Goal: Transaction & Acquisition: Download file/media

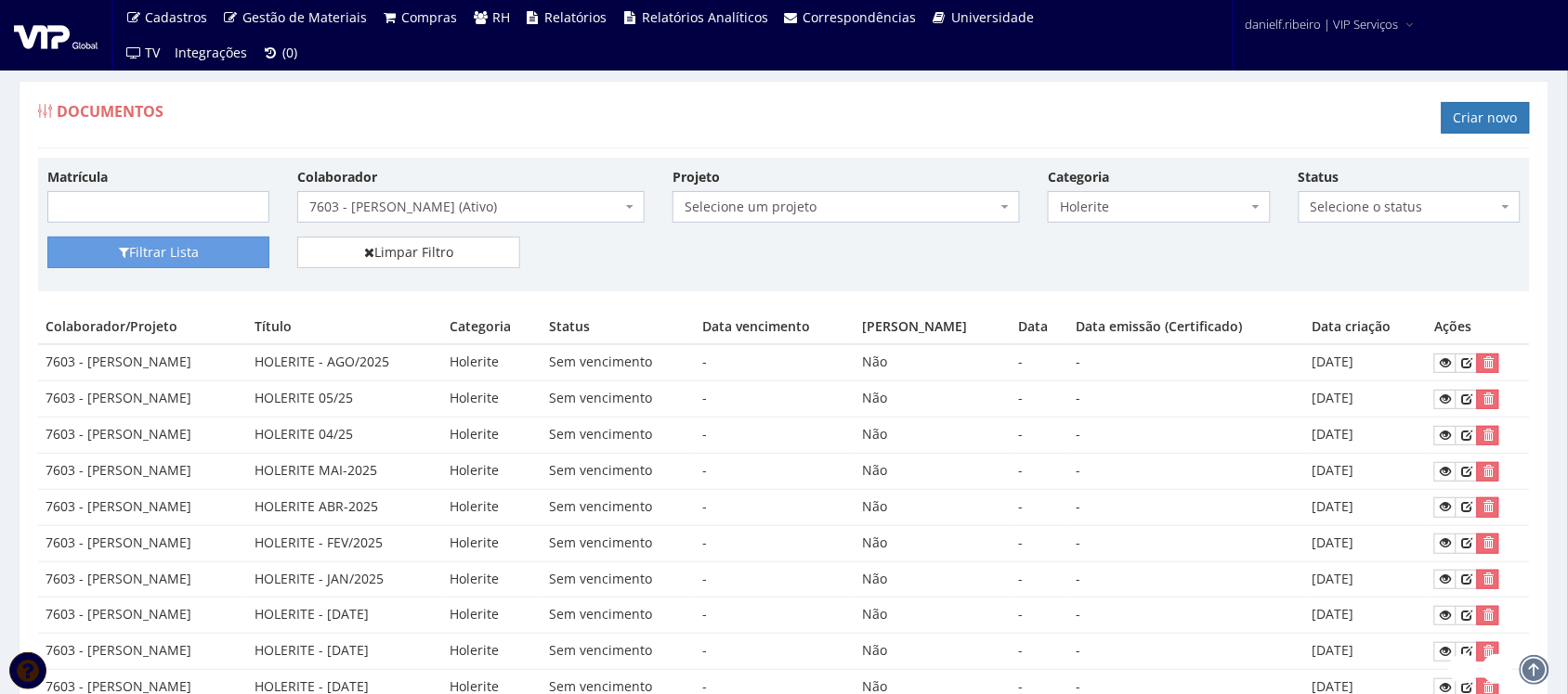
click at [393, 188] on div "Colaborador Selecione um colaborador 7015/0 - [PERSON_NAME] (Desligado) 7054/0 …" at bounding box center [471, 195] width 375 height 56
click at [406, 216] on span "7603 - [PERSON_NAME] (Ativo)" at bounding box center [465, 206] width 312 height 19
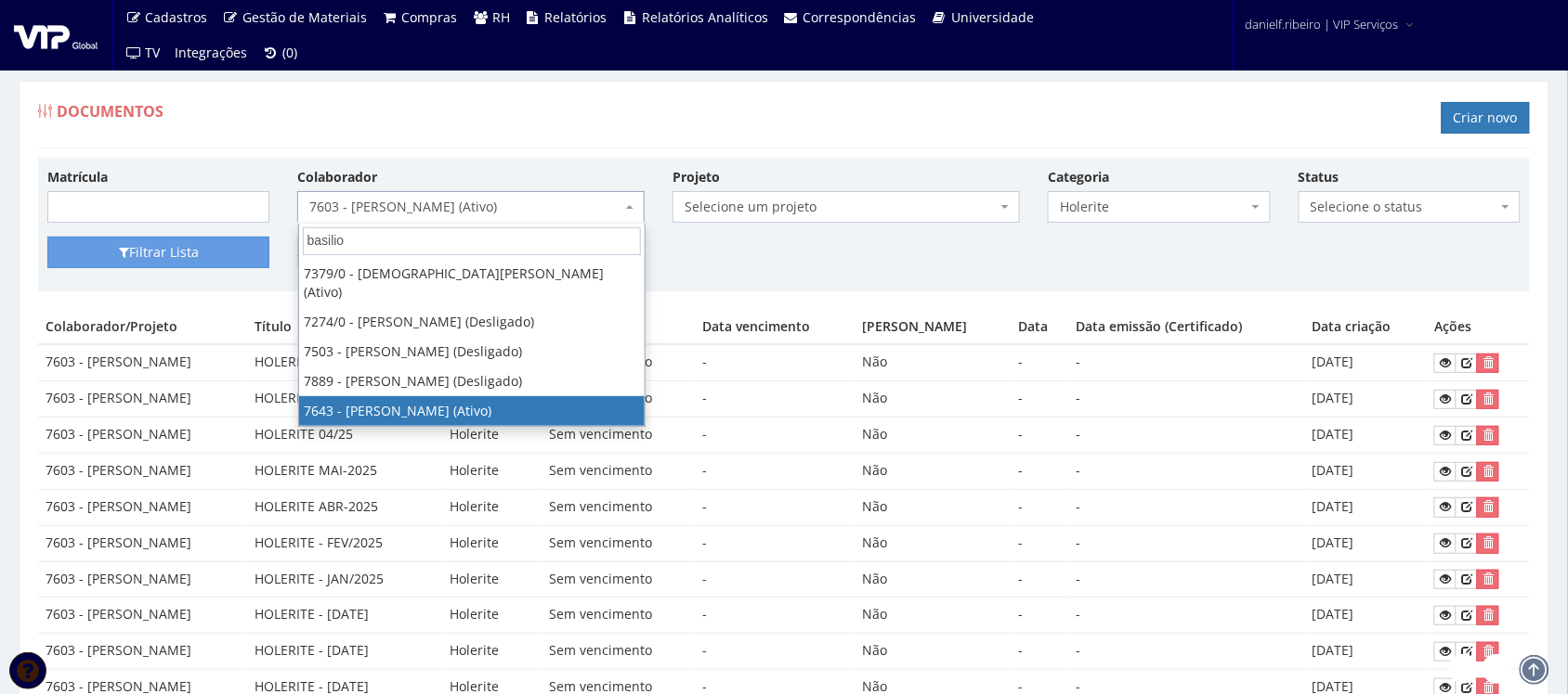
type input "basilio"
select select "1961"
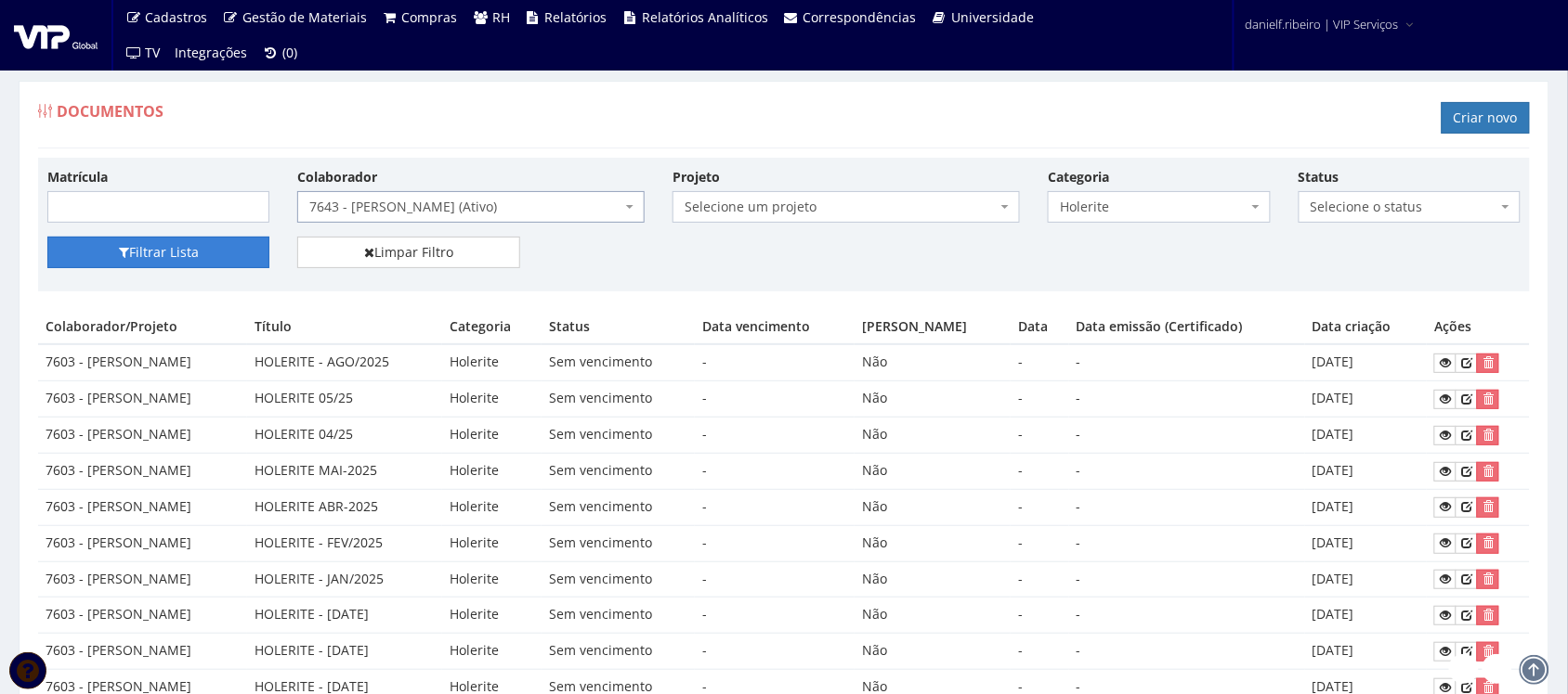
click at [159, 262] on button "Filtrar Lista" at bounding box center [159, 253] width 222 height 32
click at [1451, 368] on icon at bounding box center [1445, 363] width 11 height 13
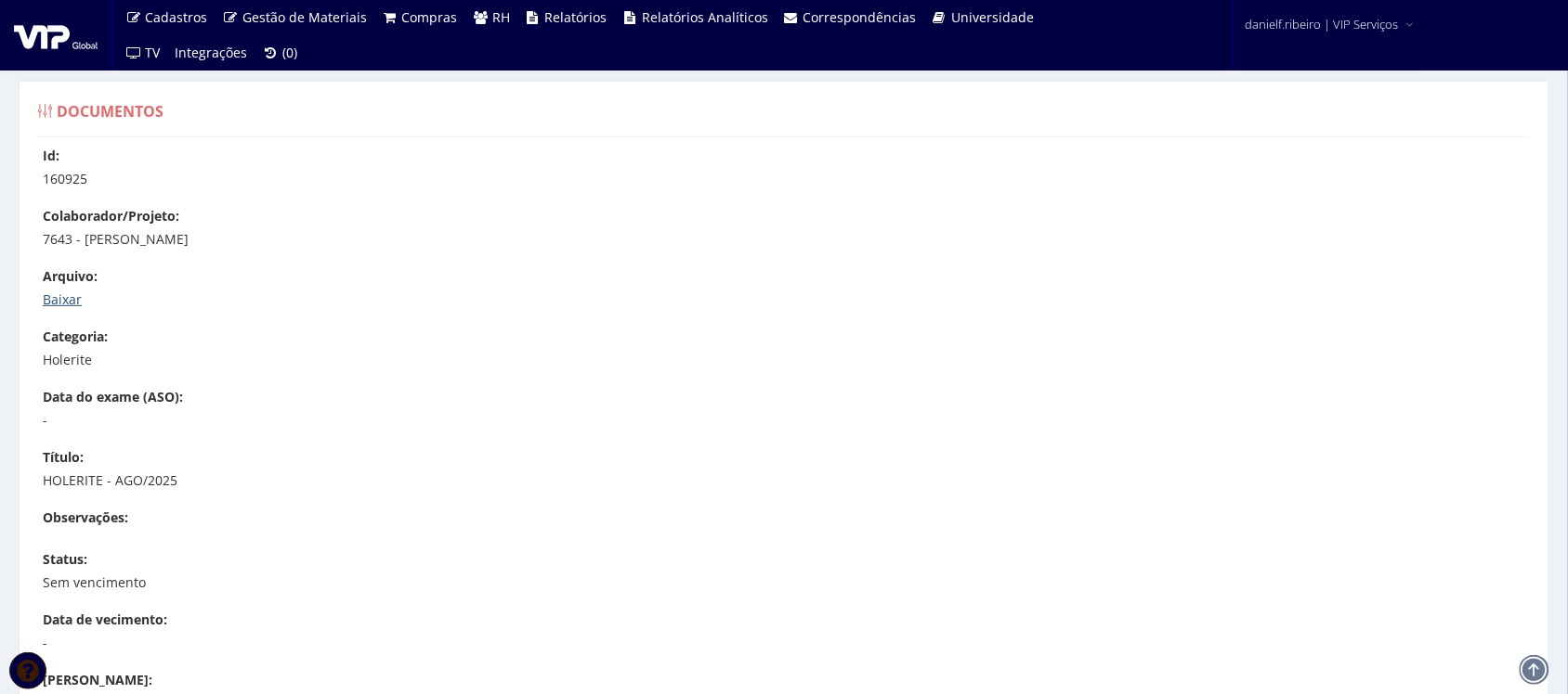
click at [48, 290] on link "Baixar" at bounding box center [61, 299] width 39 height 18
